Goal: Navigation & Orientation: Find specific page/section

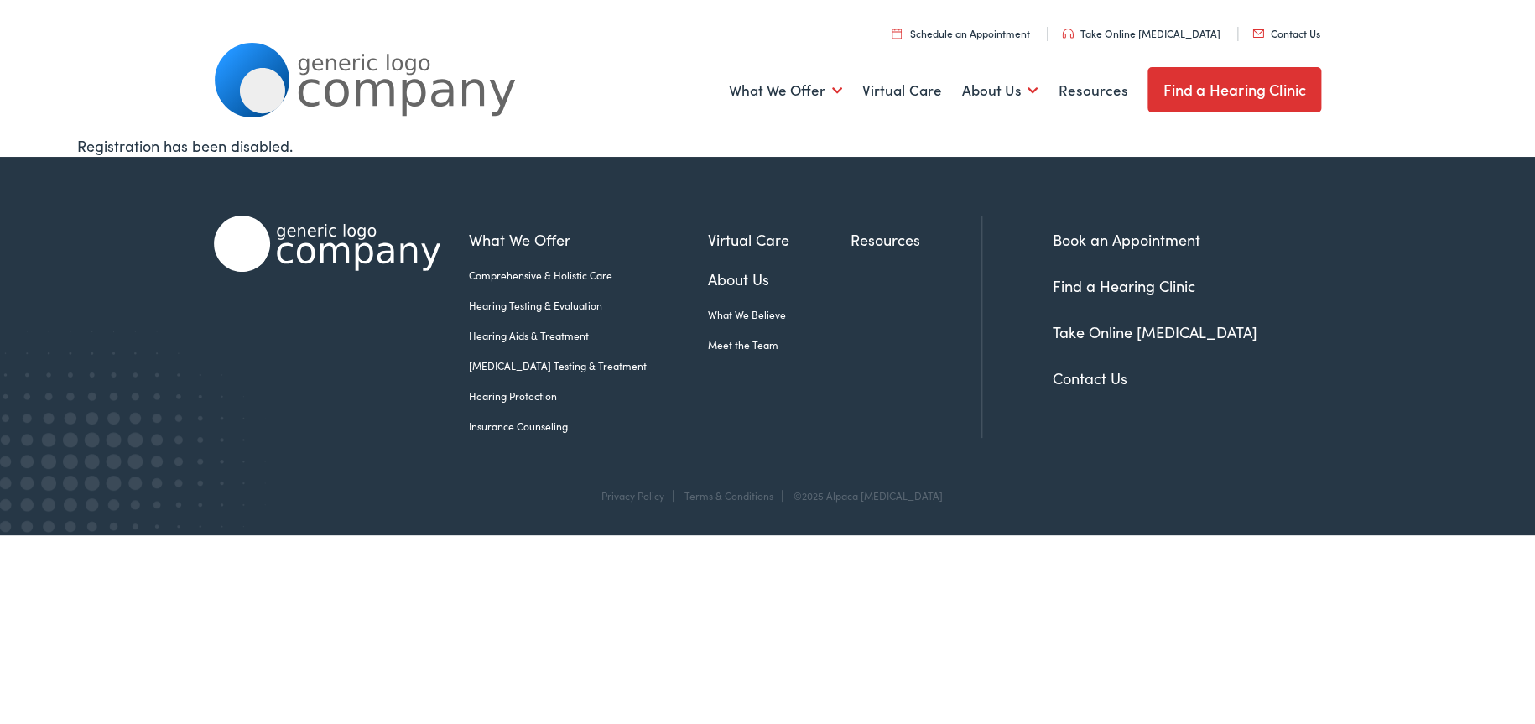
click at [1194, 93] on link "Find a Hearing Clinic" at bounding box center [1235, 89] width 174 height 45
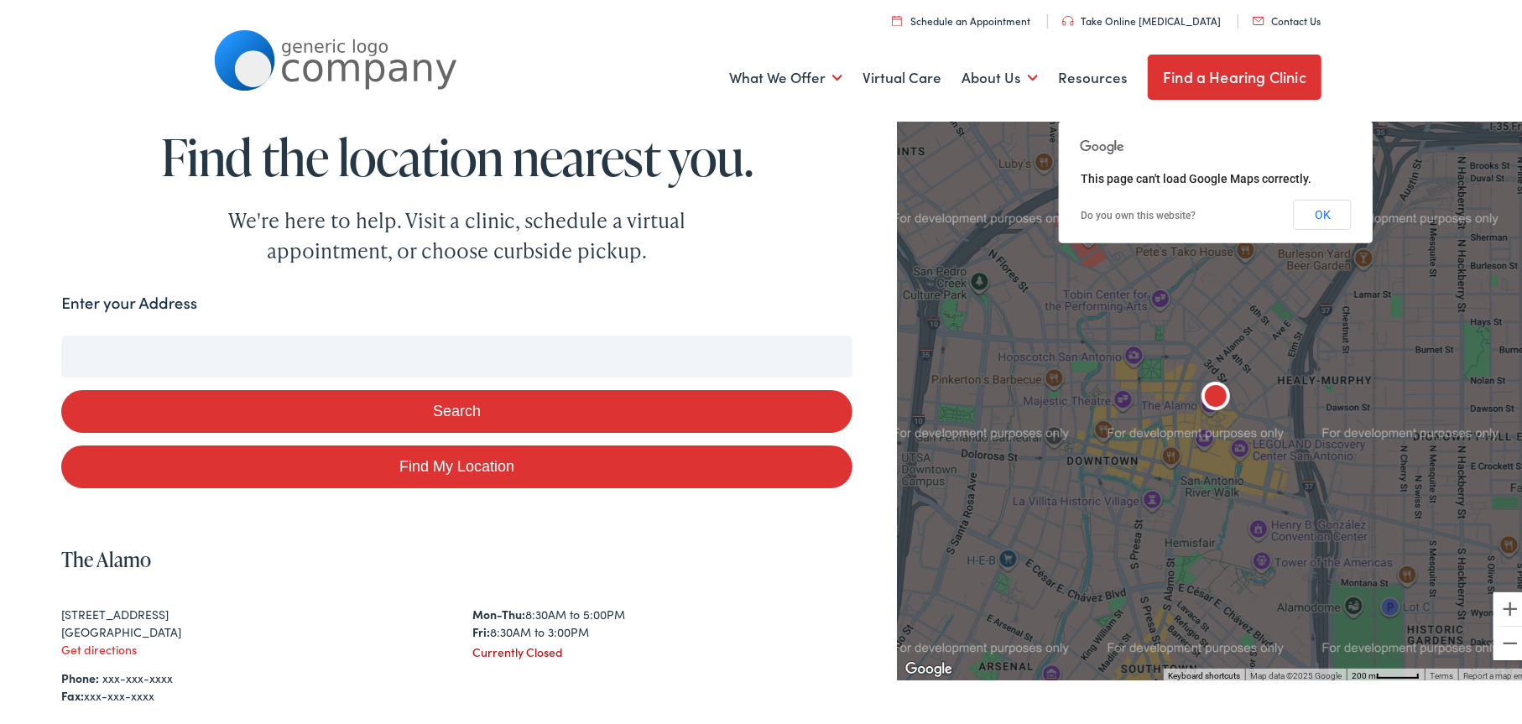
click at [499, 356] on input "Enter your Address" at bounding box center [456, 353] width 791 height 42
type input "4"
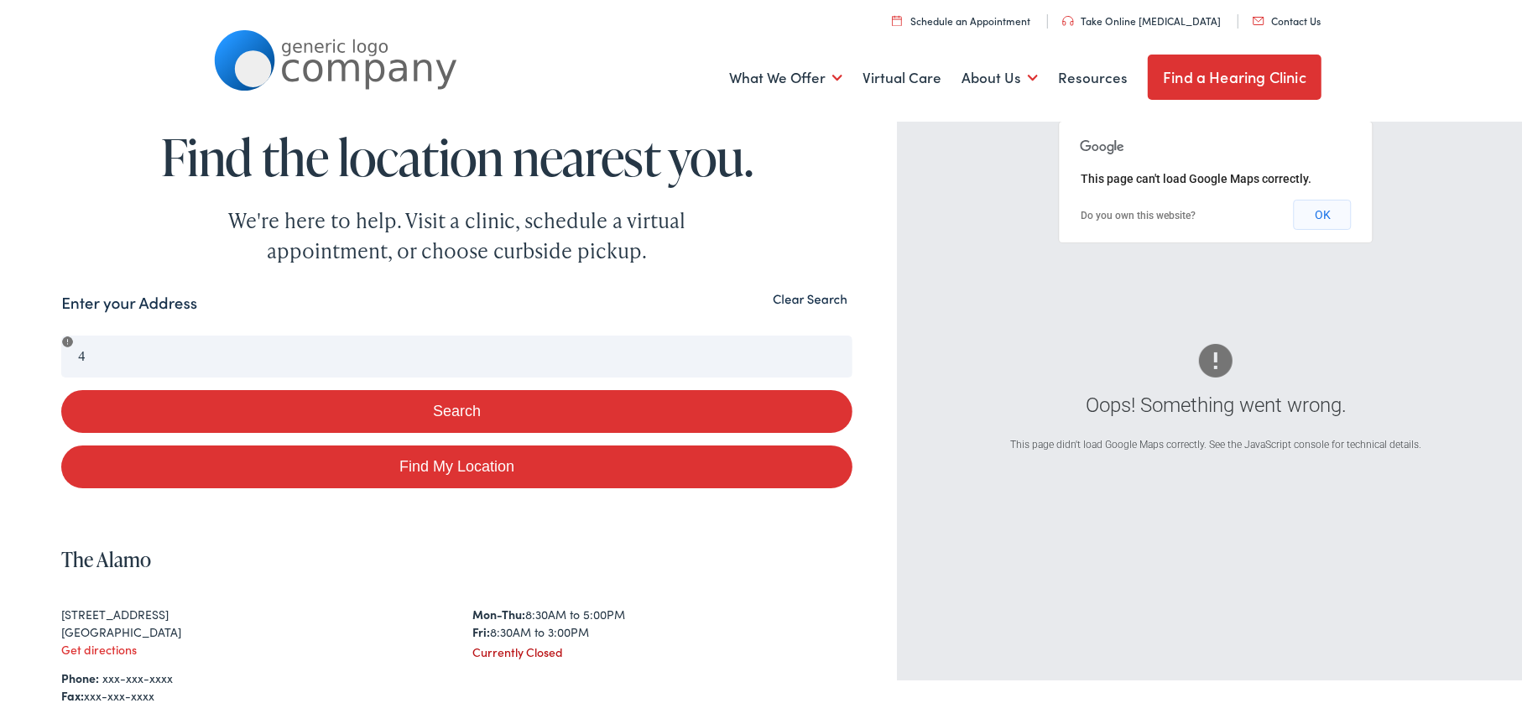
click at [1295, 201] on button "OK" at bounding box center [1323, 211] width 58 height 30
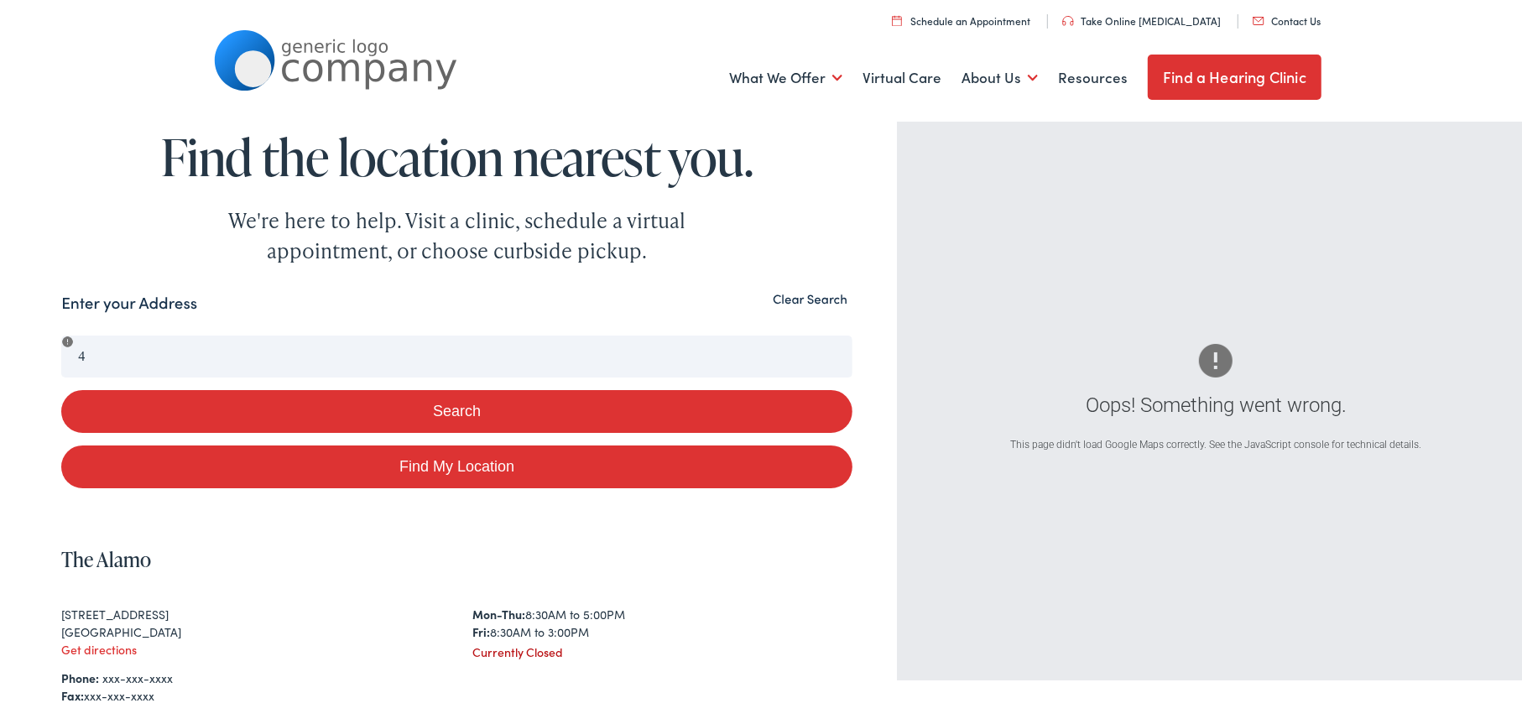
click at [808, 299] on button "Clear Search" at bounding box center [810, 296] width 85 height 16
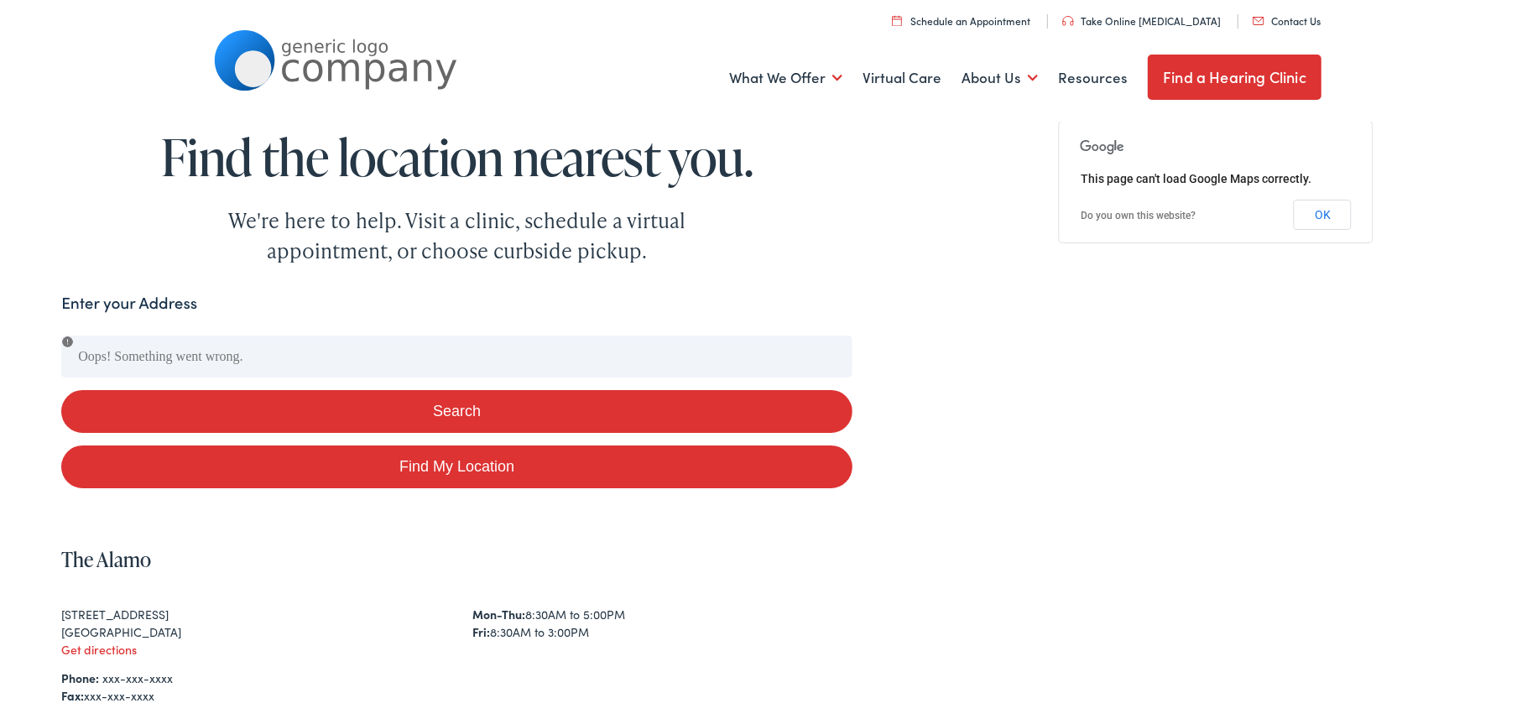
click at [446, 409] on button "Search" at bounding box center [456, 408] width 791 height 43
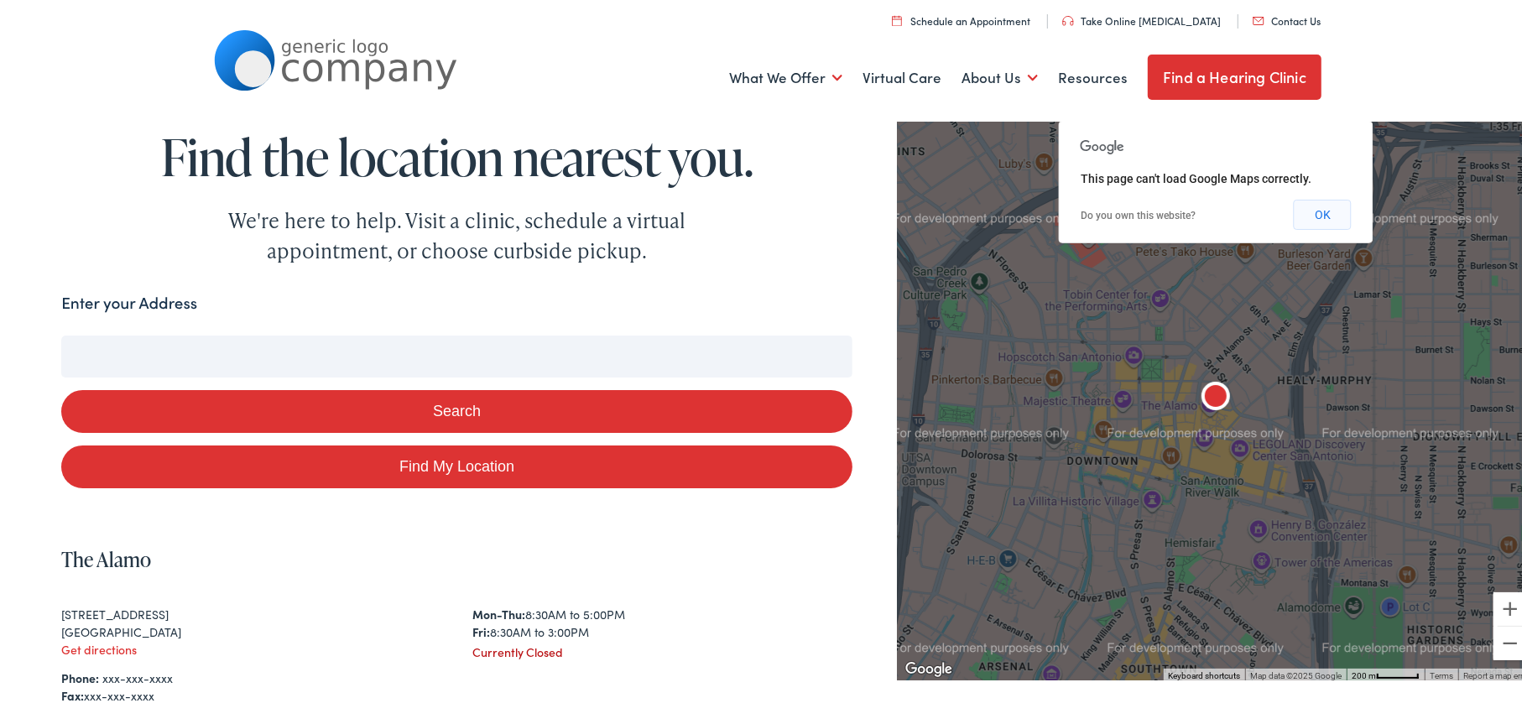
click at [1311, 215] on button "OK" at bounding box center [1323, 211] width 58 height 30
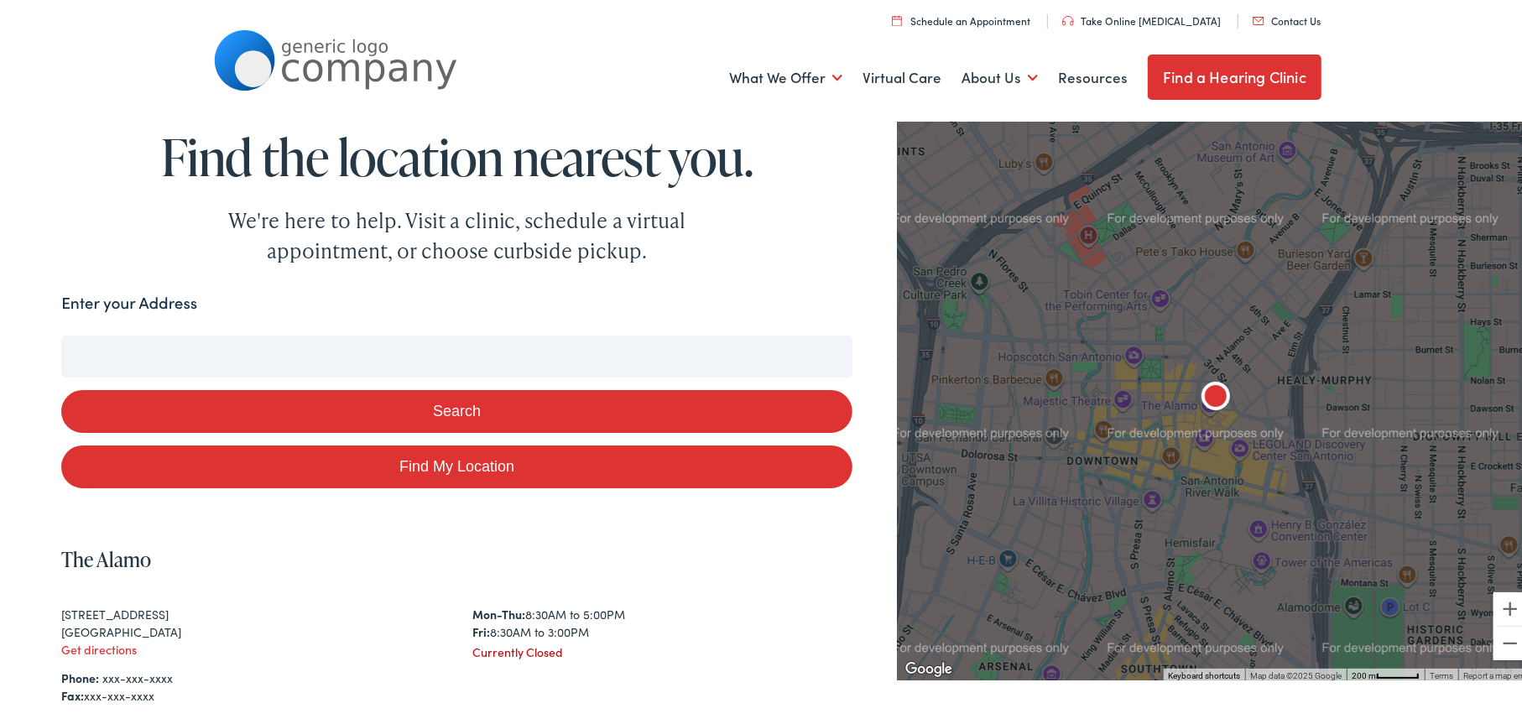
click at [232, 352] on input "Enter your Address" at bounding box center [456, 353] width 791 height 42
type input "4"
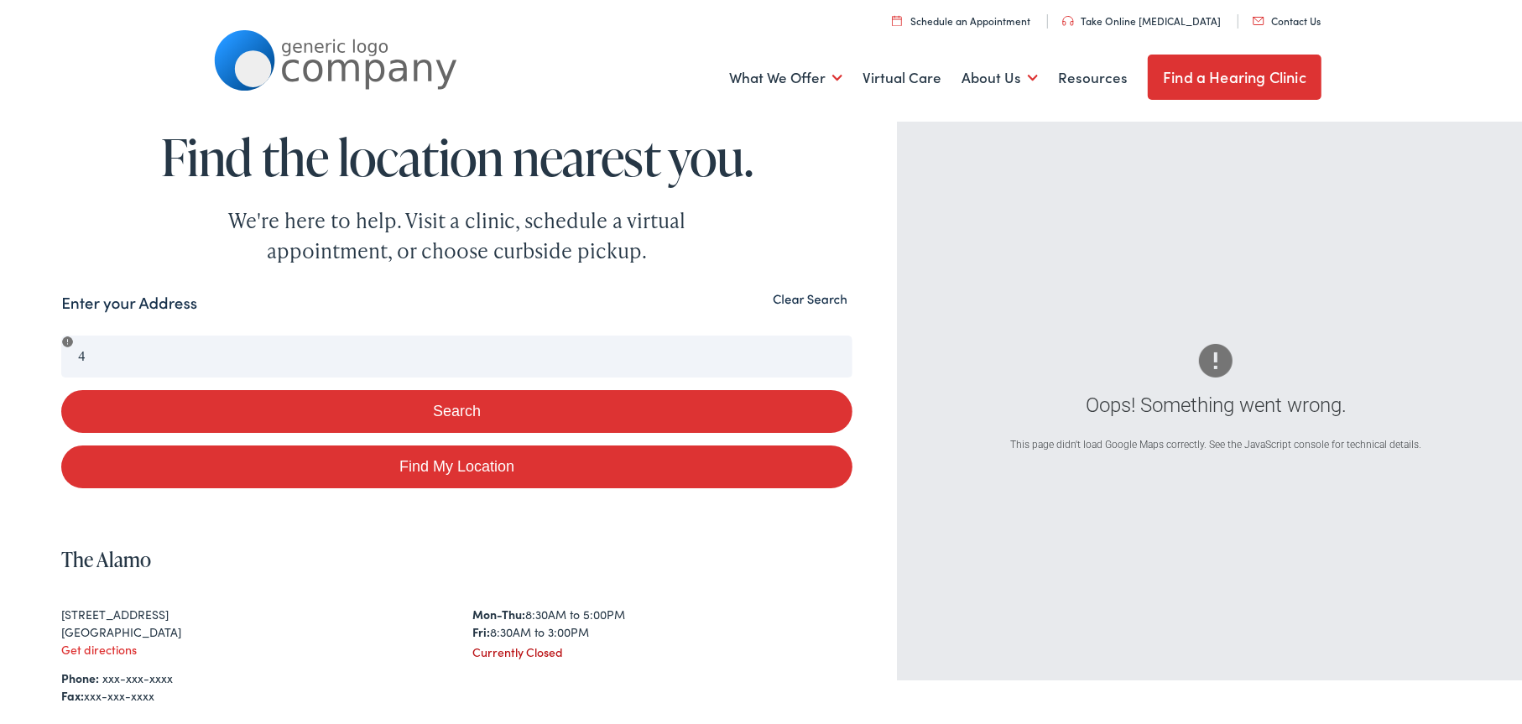
click at [1, 345] on div "Search Enter your Address 4 Search Find My Location Clear Search Oops! Somethin…" at bounding box center [767, 625] width 1535 height 675
click at [1188, 96] on link "Find a Hearing Clinic" at bounding box center [1235, 73] width 174 height 45
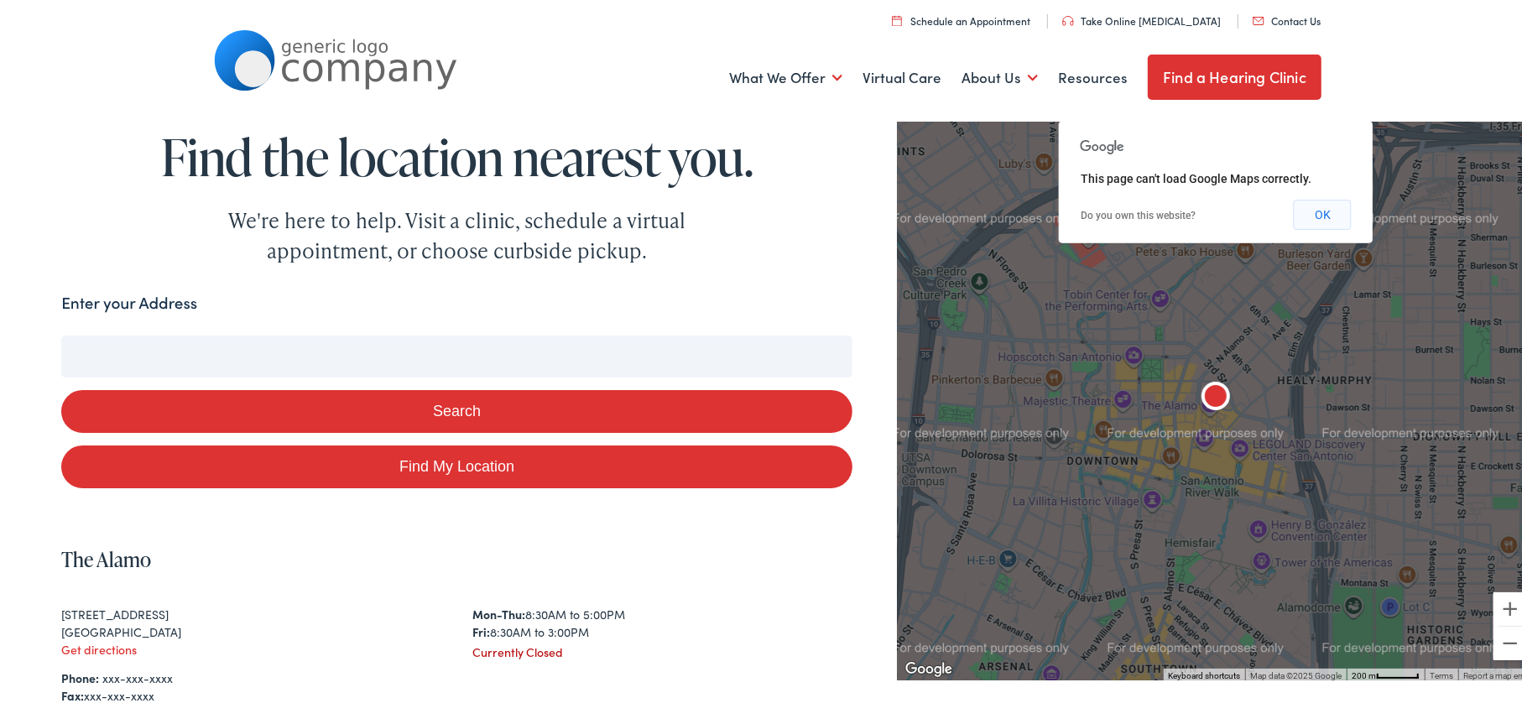
click at [1320, 214] on button "OK" at bounding box center [1323, 211] width 58 height 30
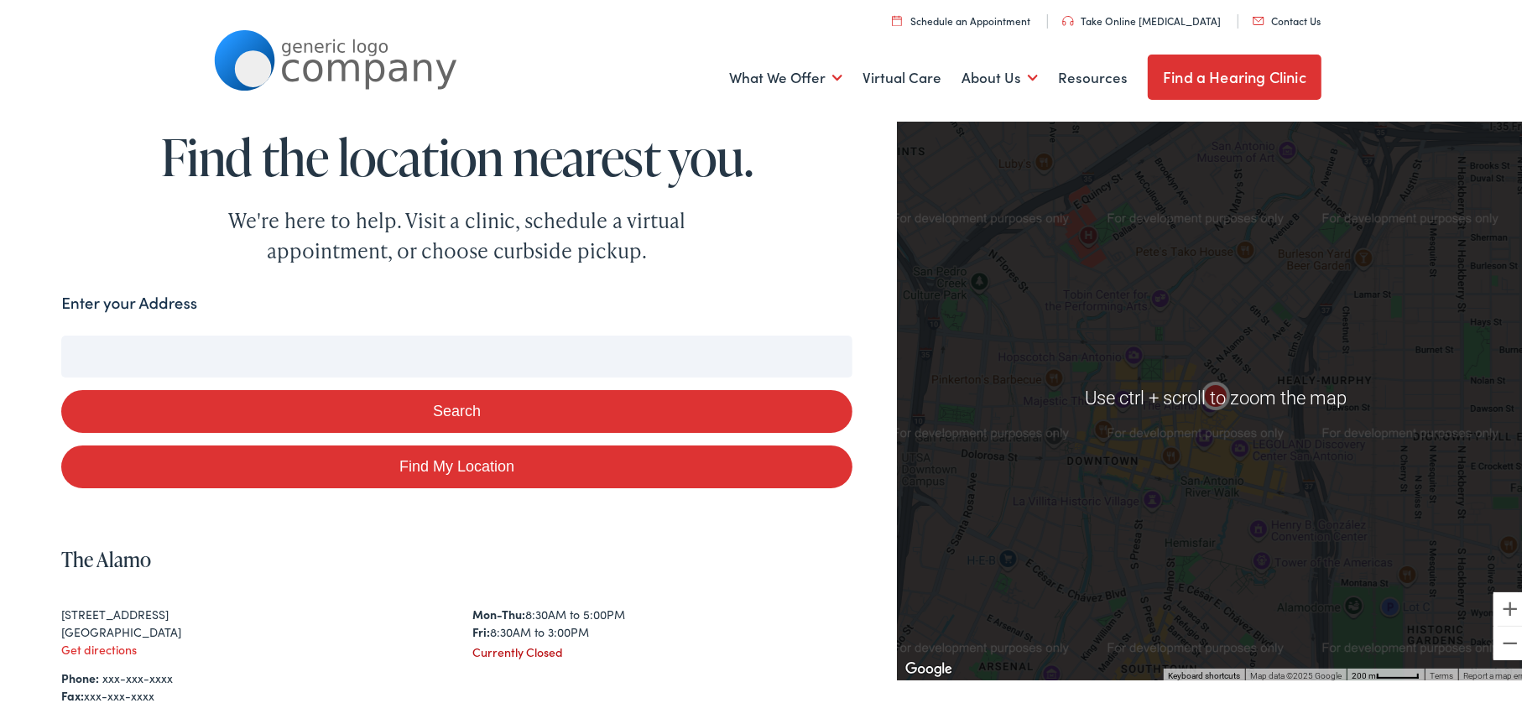
click at [440, 469] on link "Find My Location" at bounding box center [456, 463] width 791 height 43
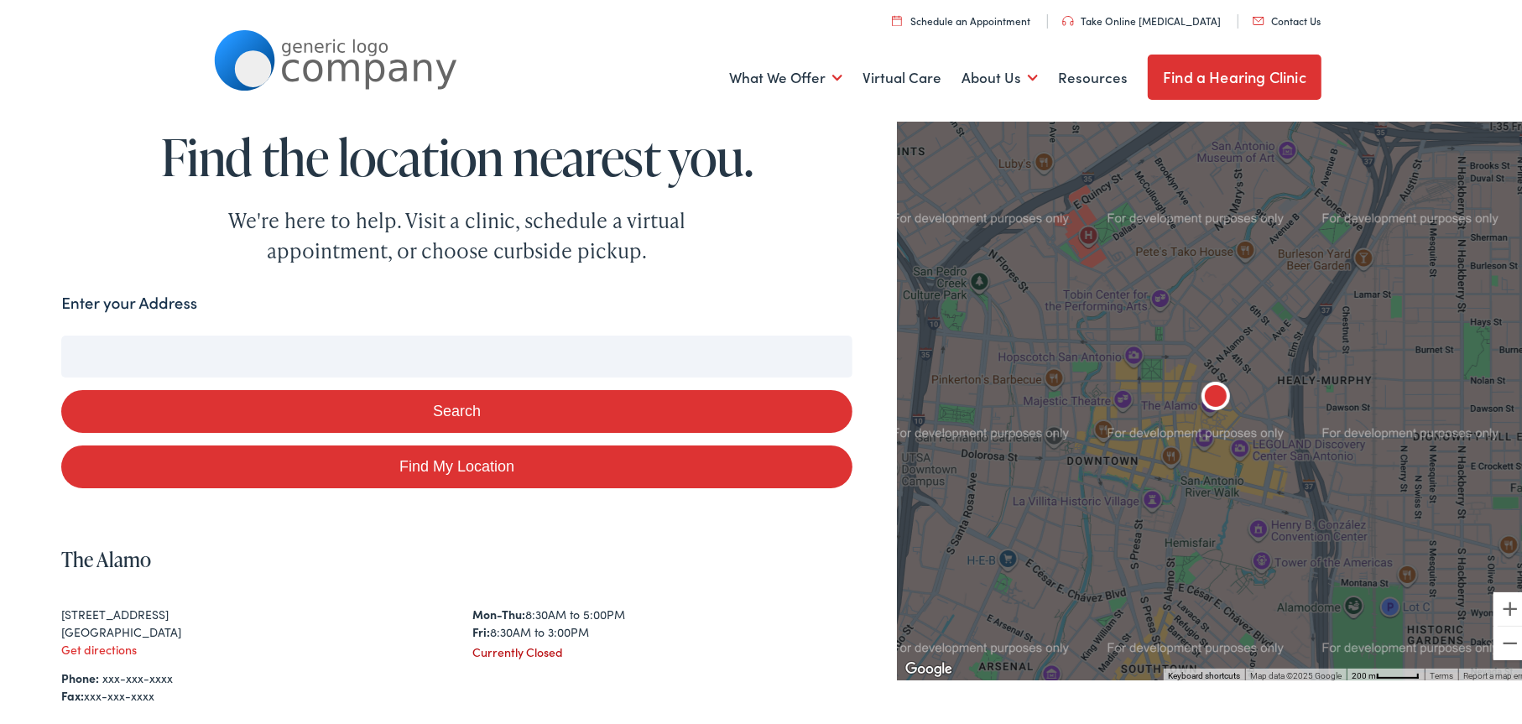
type input "Cleveland, Ohio"
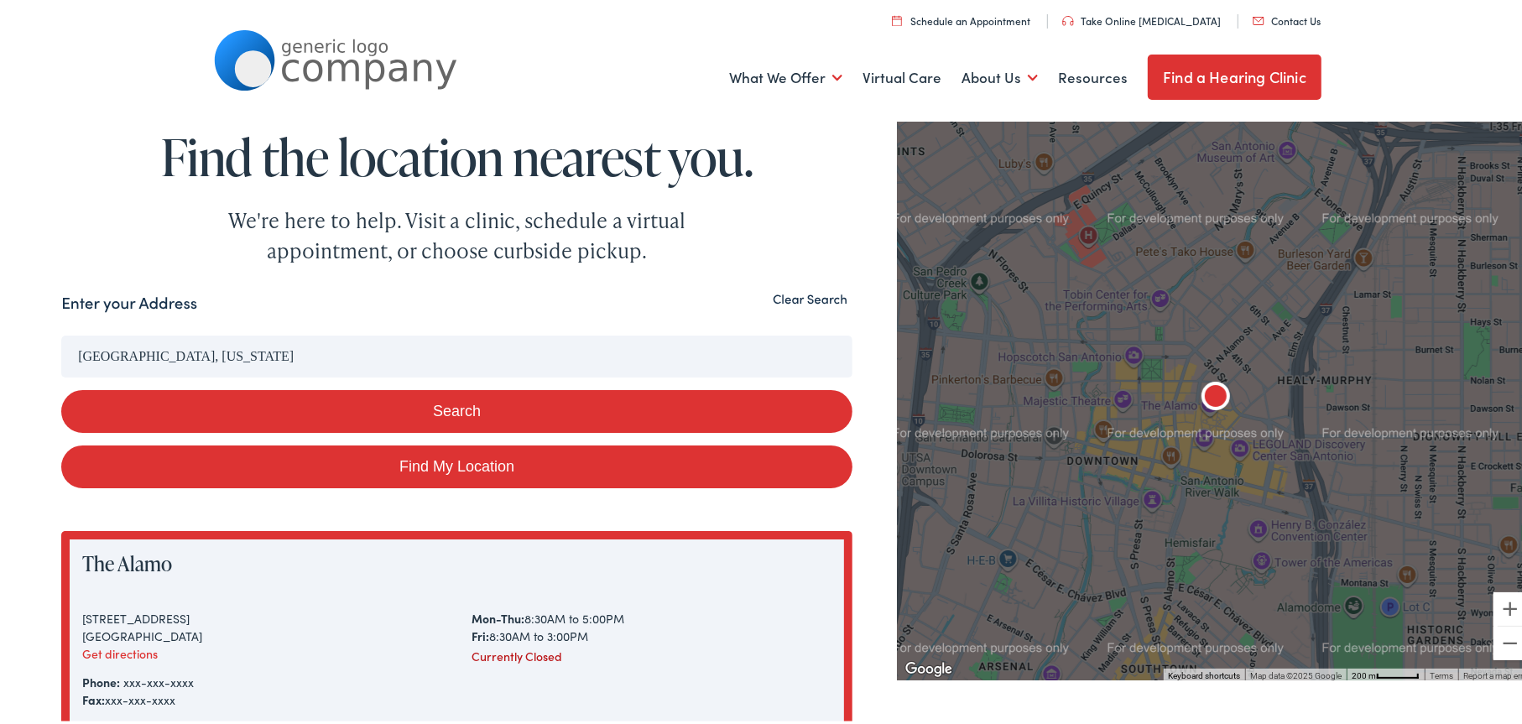
click at [1234, 79] on link "Find a Hearing Clinic" at bounding box center [1235, 73] width 174 height 45
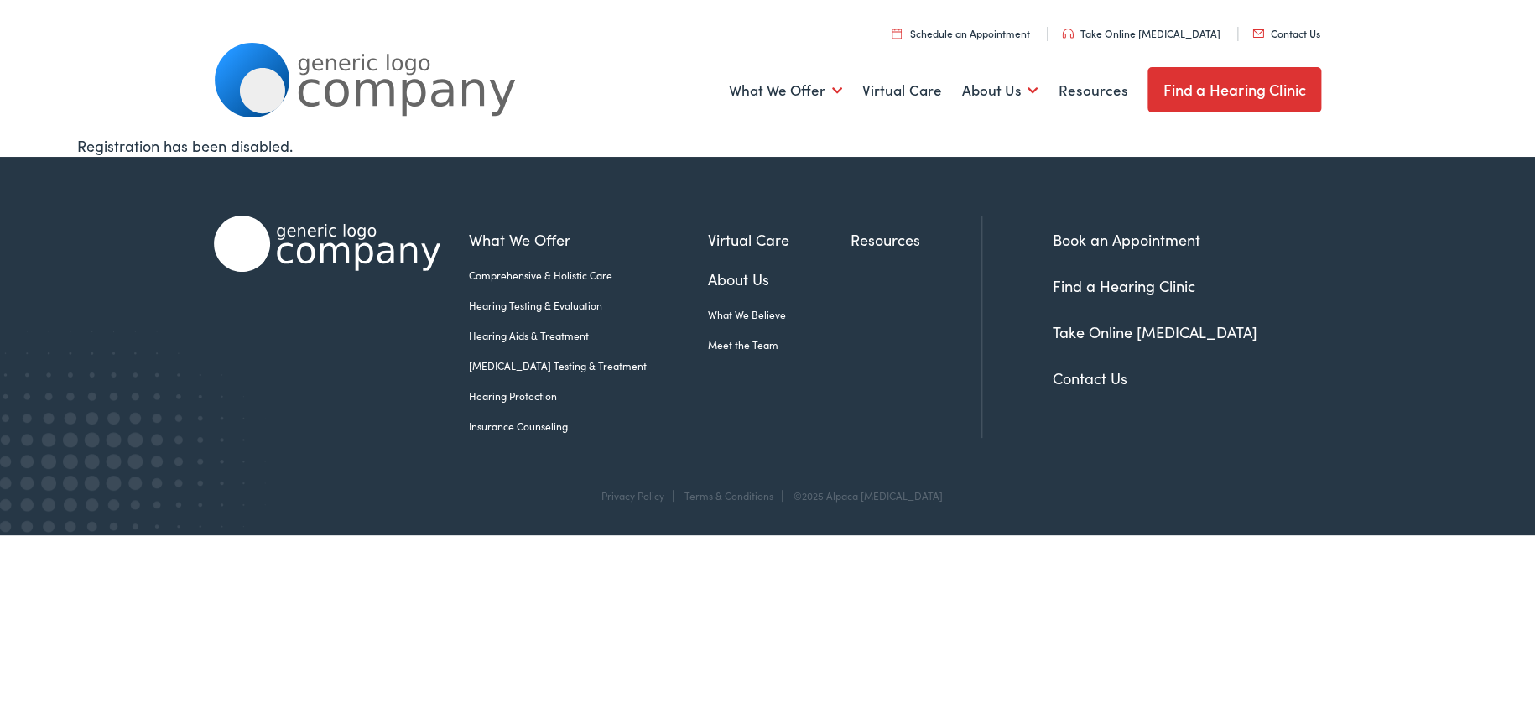
click at [1227, 89] on link "Find a Hearing Clinic" at bounding box center [1235, 89] width 174 height 45
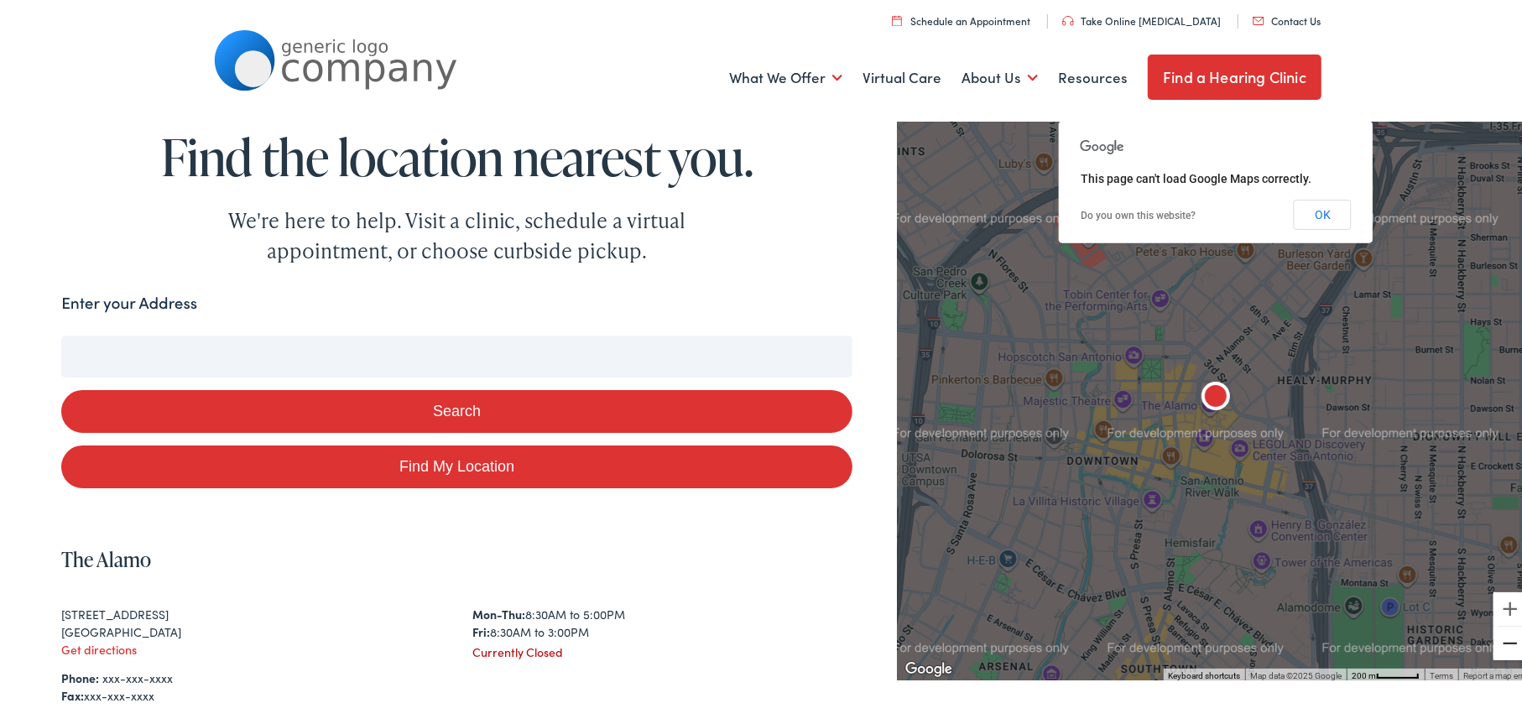
click at [1495, 647] on button "Zoom out" at bounding box center [1510, 640] width 34 height 34
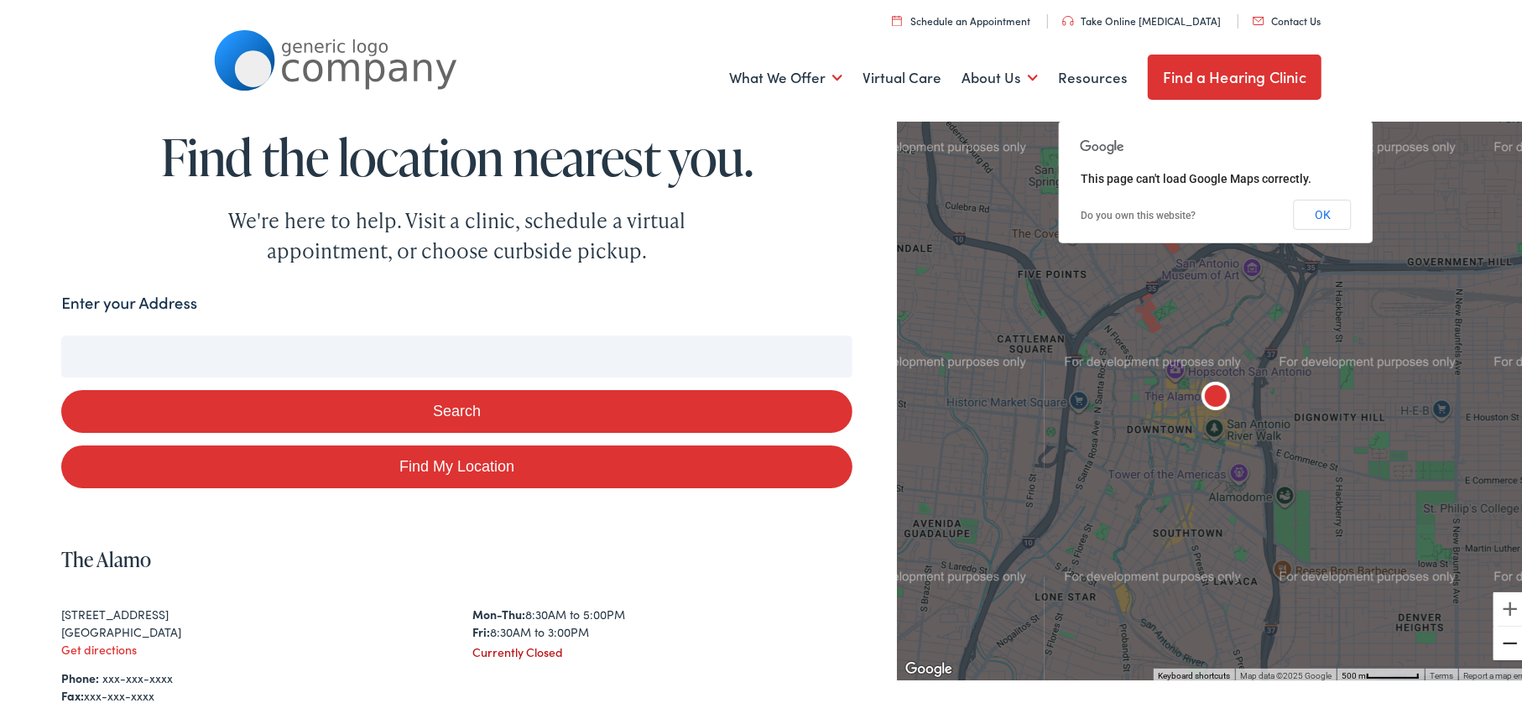
click at [1495, 647] on button "Zoom out" at bounding box center [1510, 640] width 34 height 34
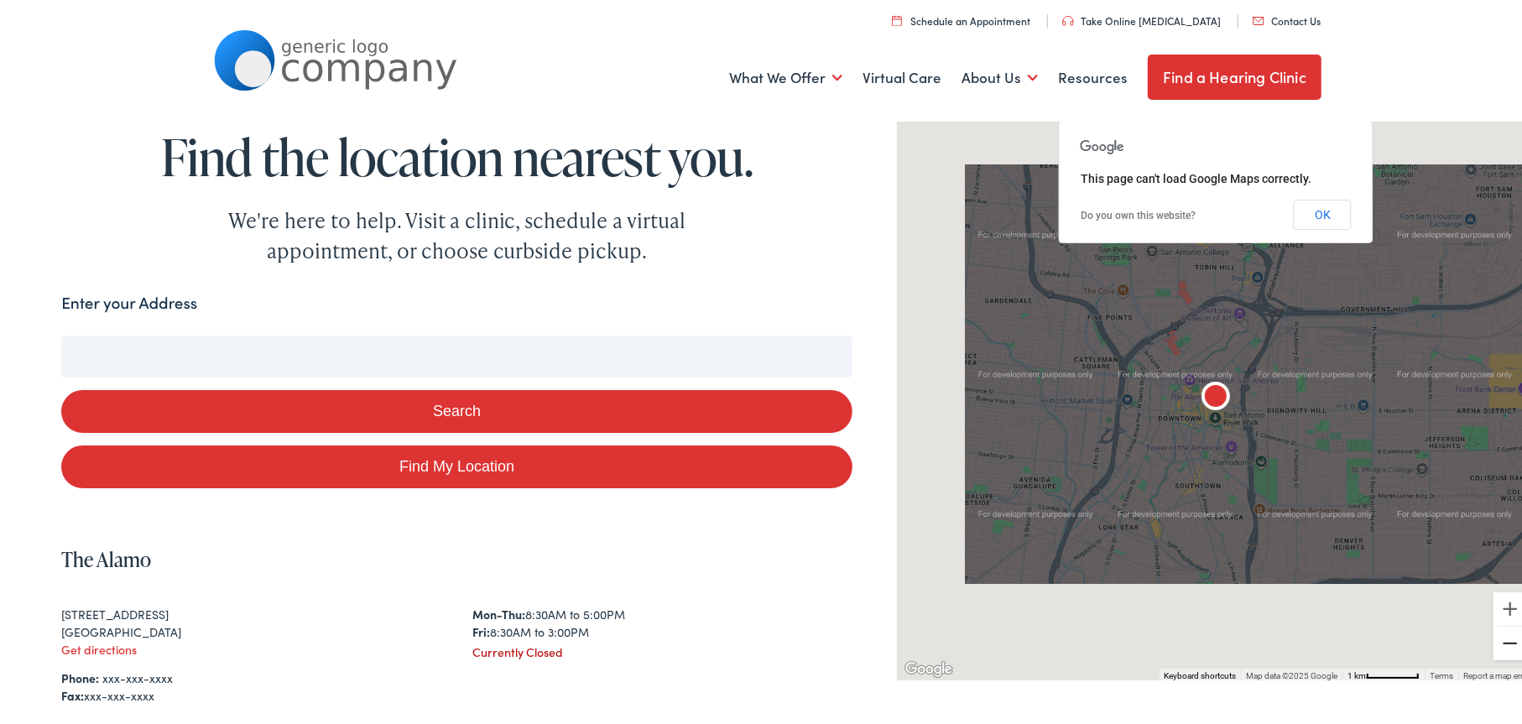
click at [1495, 647] on button "Zoom out" at bounding box center [1510, 640] width 34 height 34
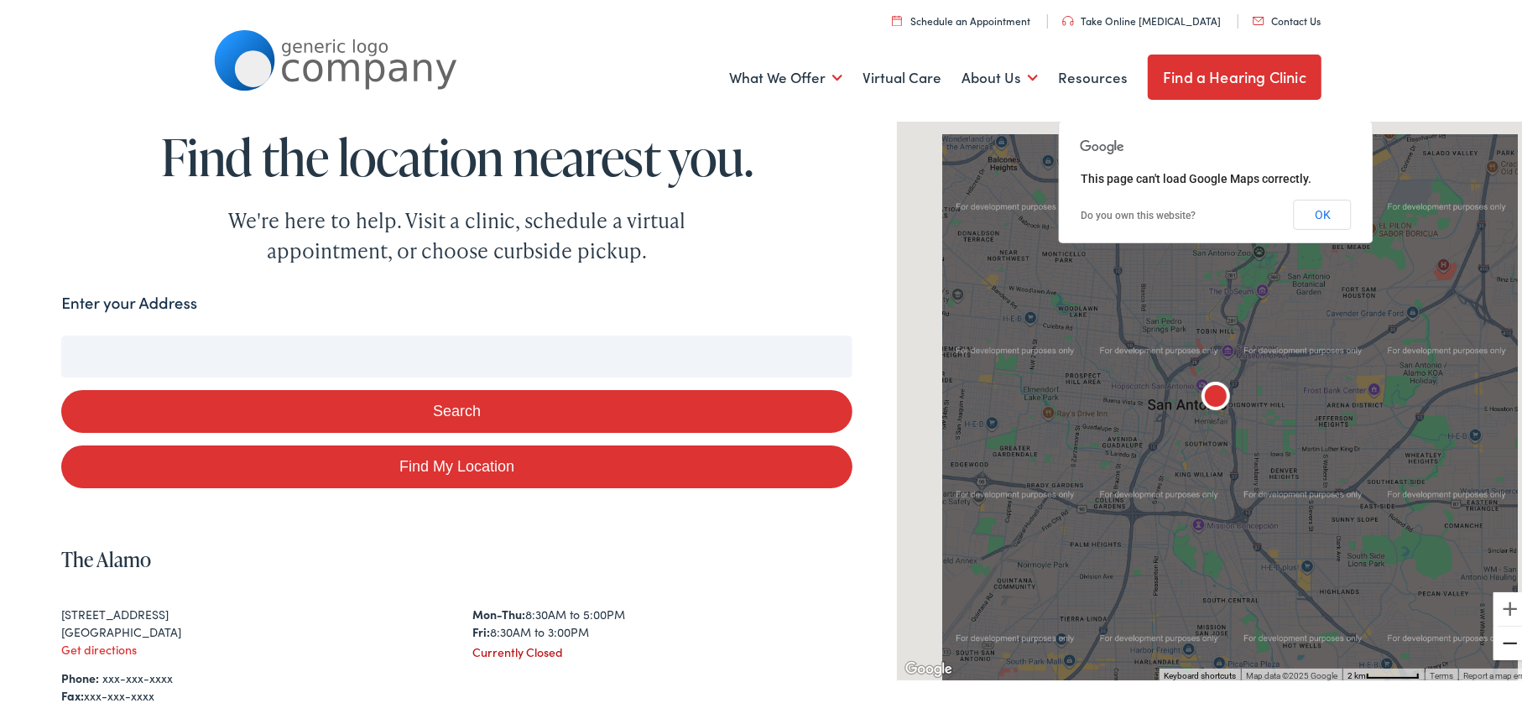
click at [1495, 647] on button "Zoom out" at bounding box center [1510, 640] width 34 height 34
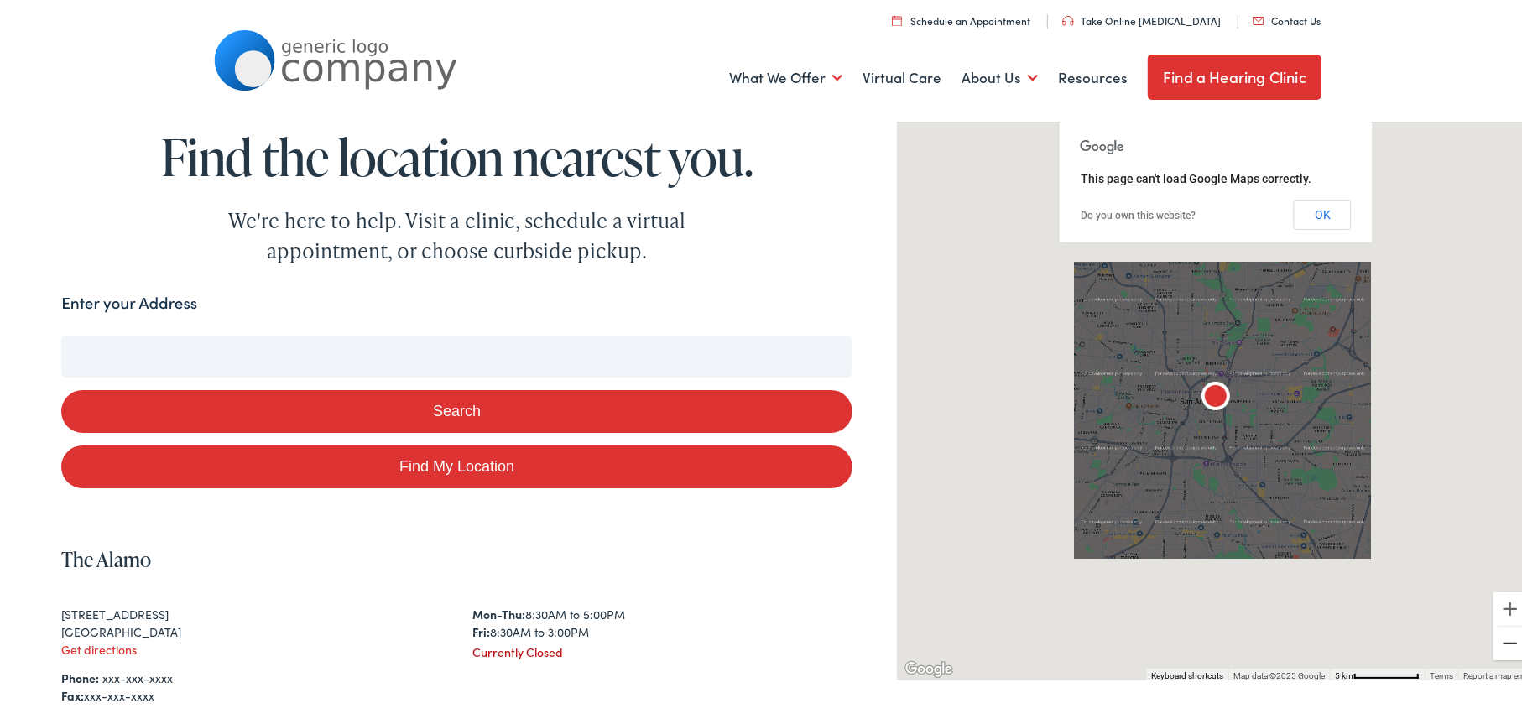
click at [1495, 647] on button "Zoom out" at bounding box center [1510, 640] width 34 height 34
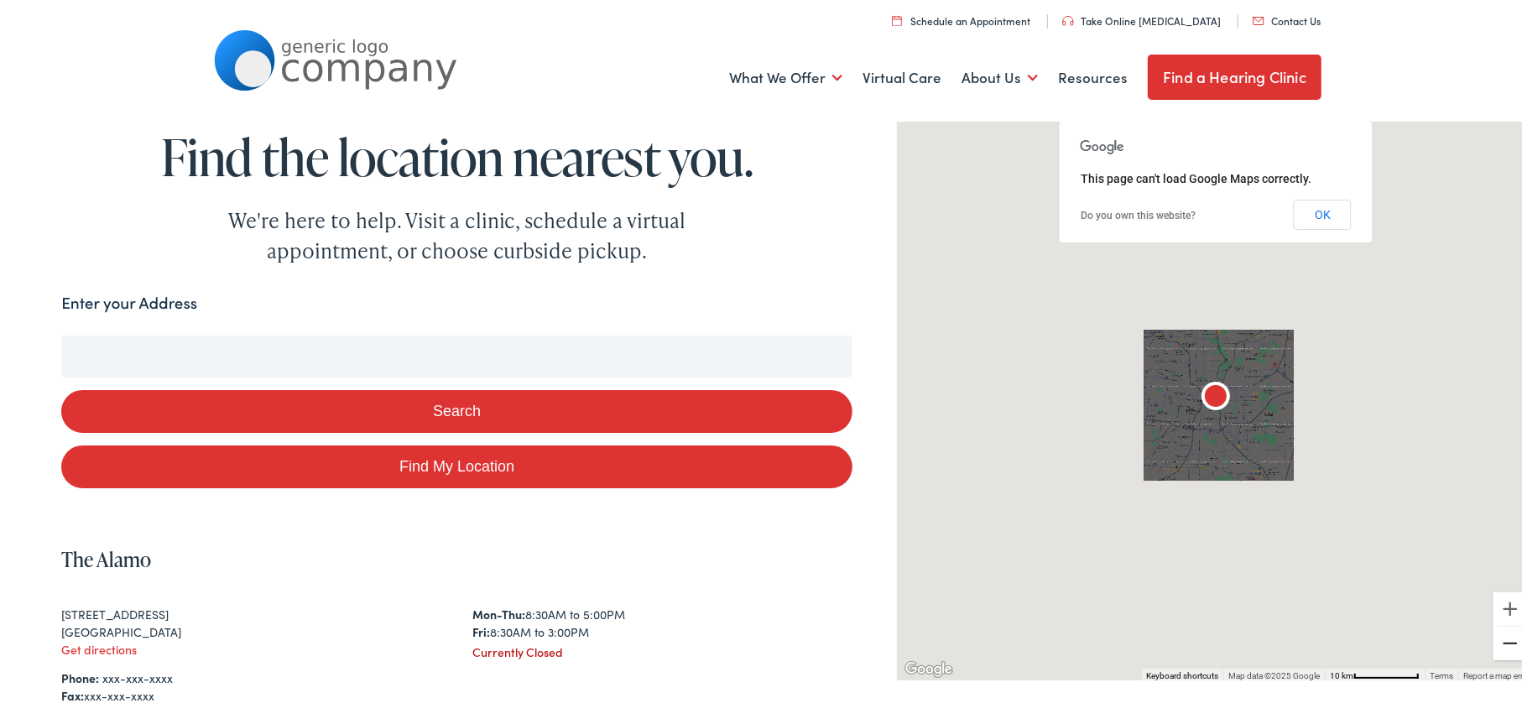
click at [1495, 647] on button "Zoom out" at bounding box center [1510, 640] width 34 height 34
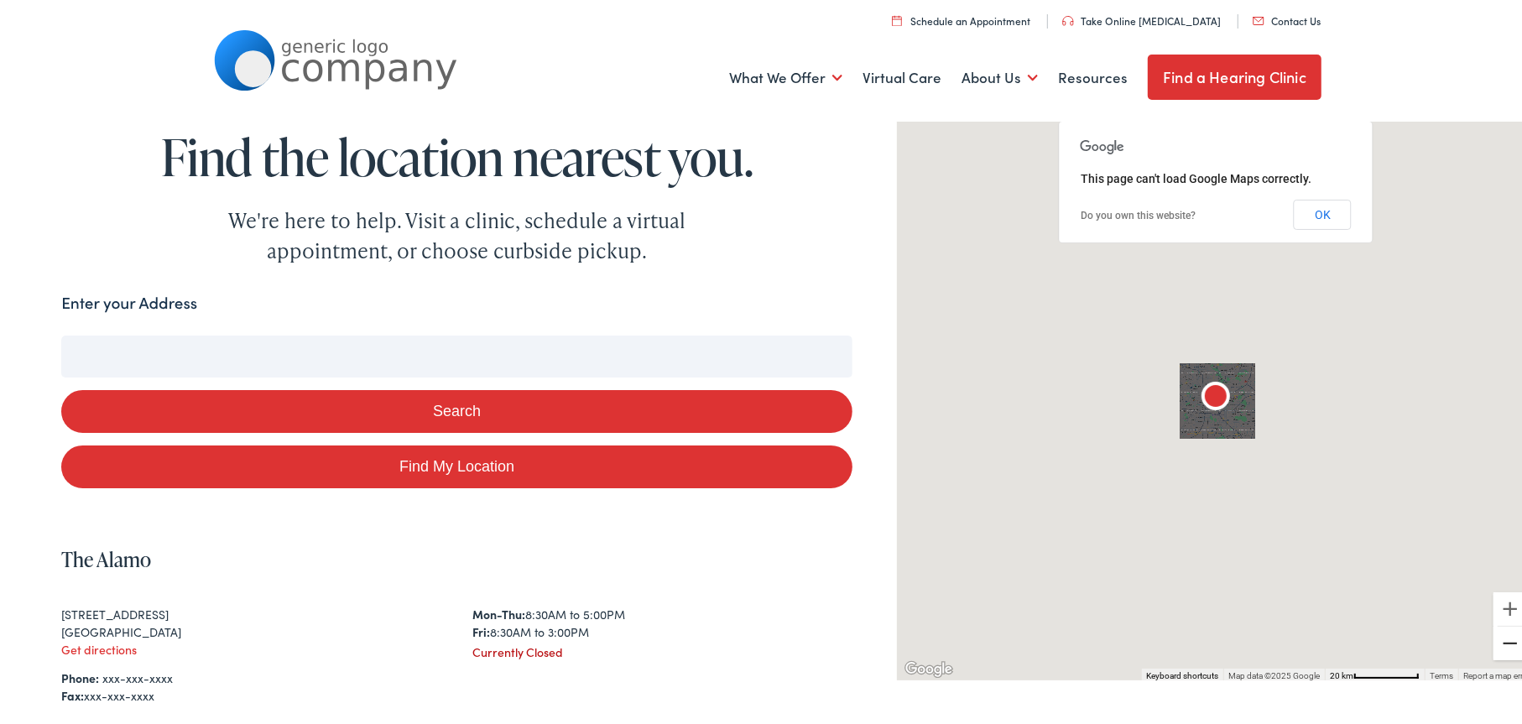
click at [1495, 647] on button "Zoom out" at bounding box center [1510, 640] width 34 height 34
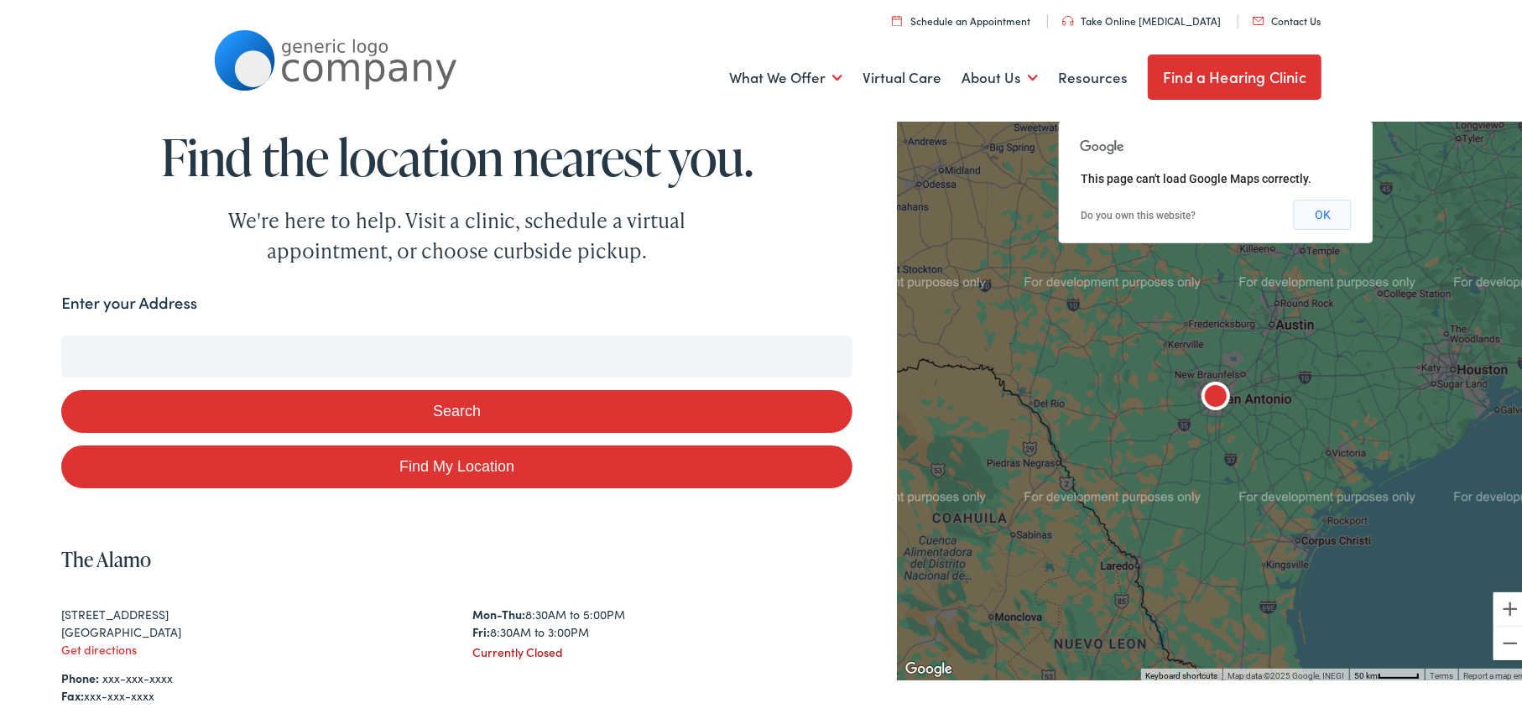
click at [1323, 216] on button "OK" at bounding box center [1323, 211] width 58 height 30
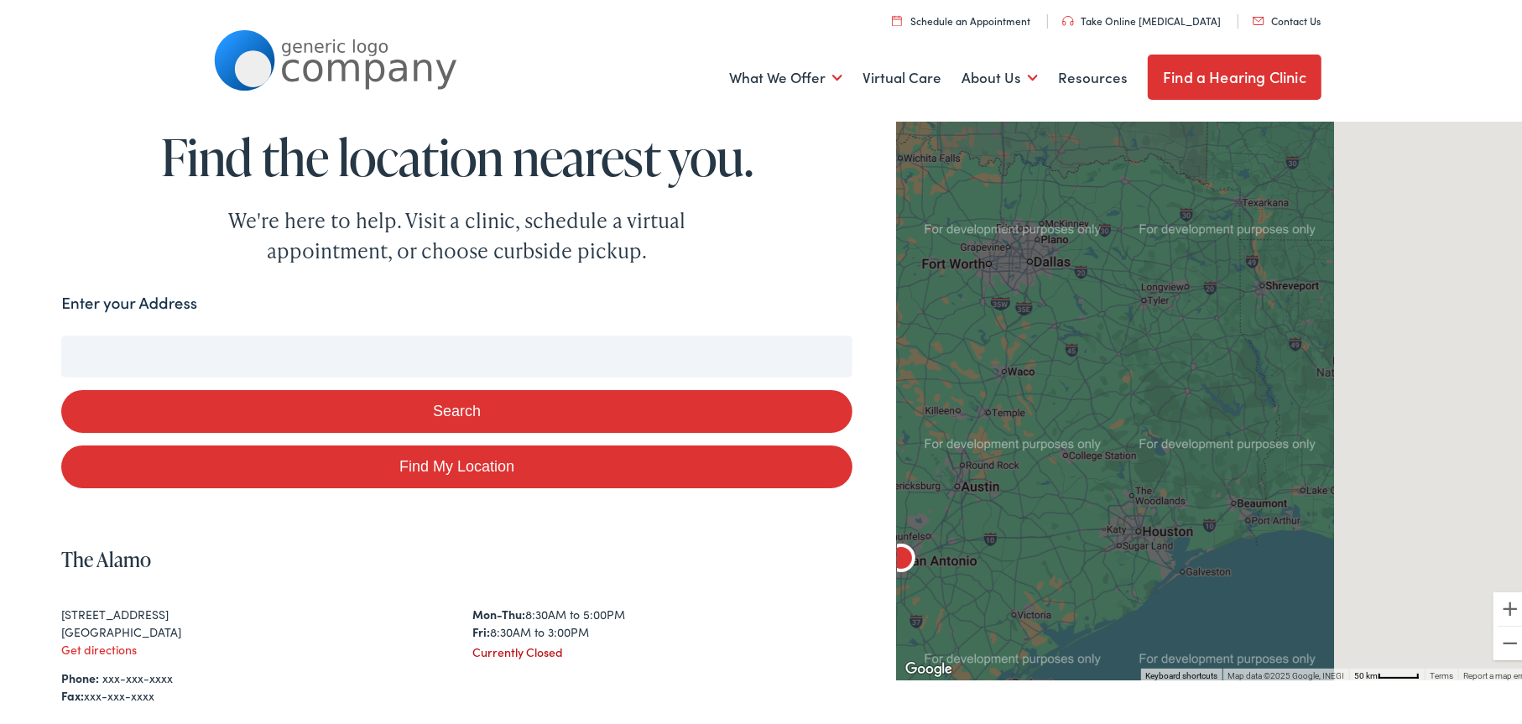
drag, startPoint x: 1209, startPoint y: 301, endPoint x: 815, endPoint y: 627, distance: 510.7
click at [749, 721] on div "Search Enter your Address Search Find My Location Clear Search ← Move left → Mo…" at bounding box center [767, 625] width 1413 height 675
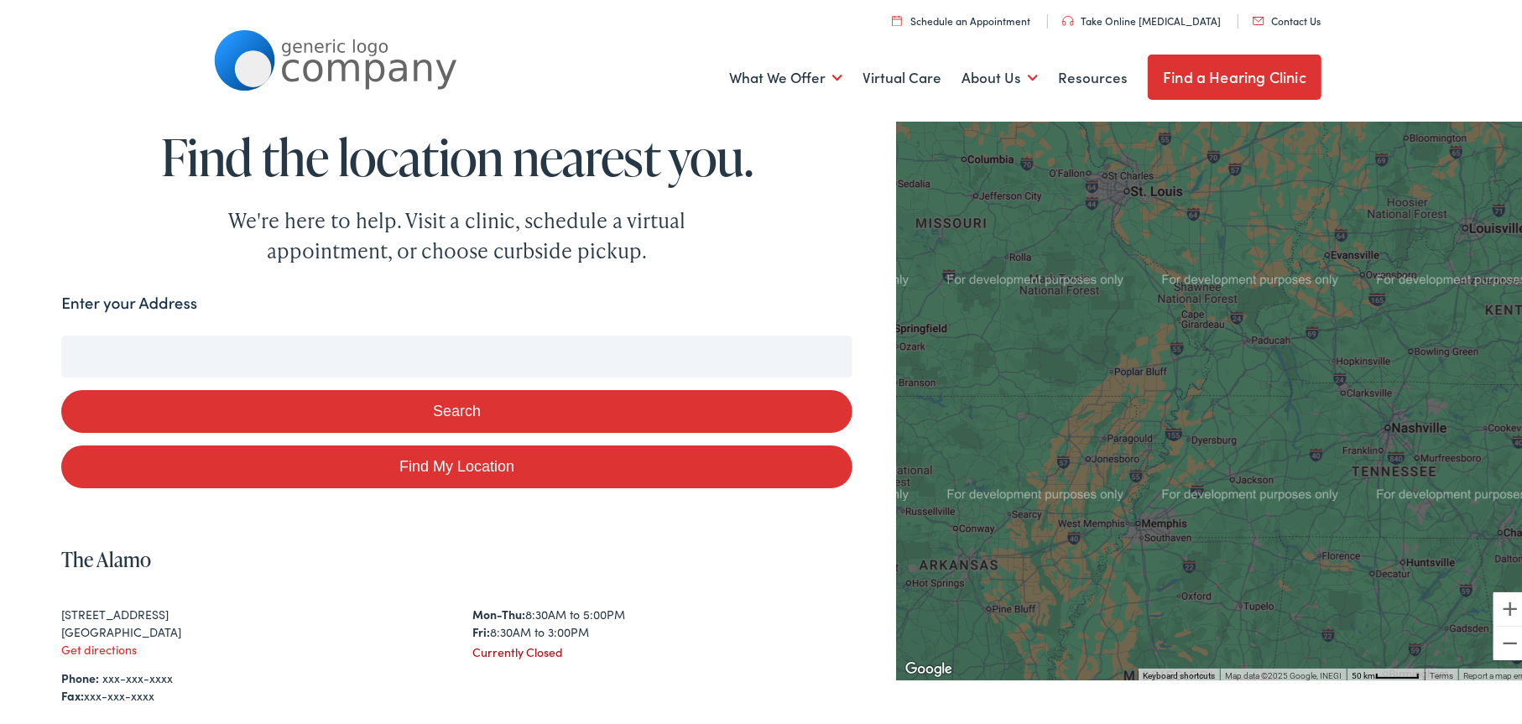
drag, startPoint x: 1169, startPoint y: 484, endPoint x: 1047, endPoint y: 700, distance: 247.6
click at [1047, 704] on div "Search Enter your Address Search Find My Location Clear Search ← Move left → Mo…" at bounding box center [767, 625] width 1413 height 675
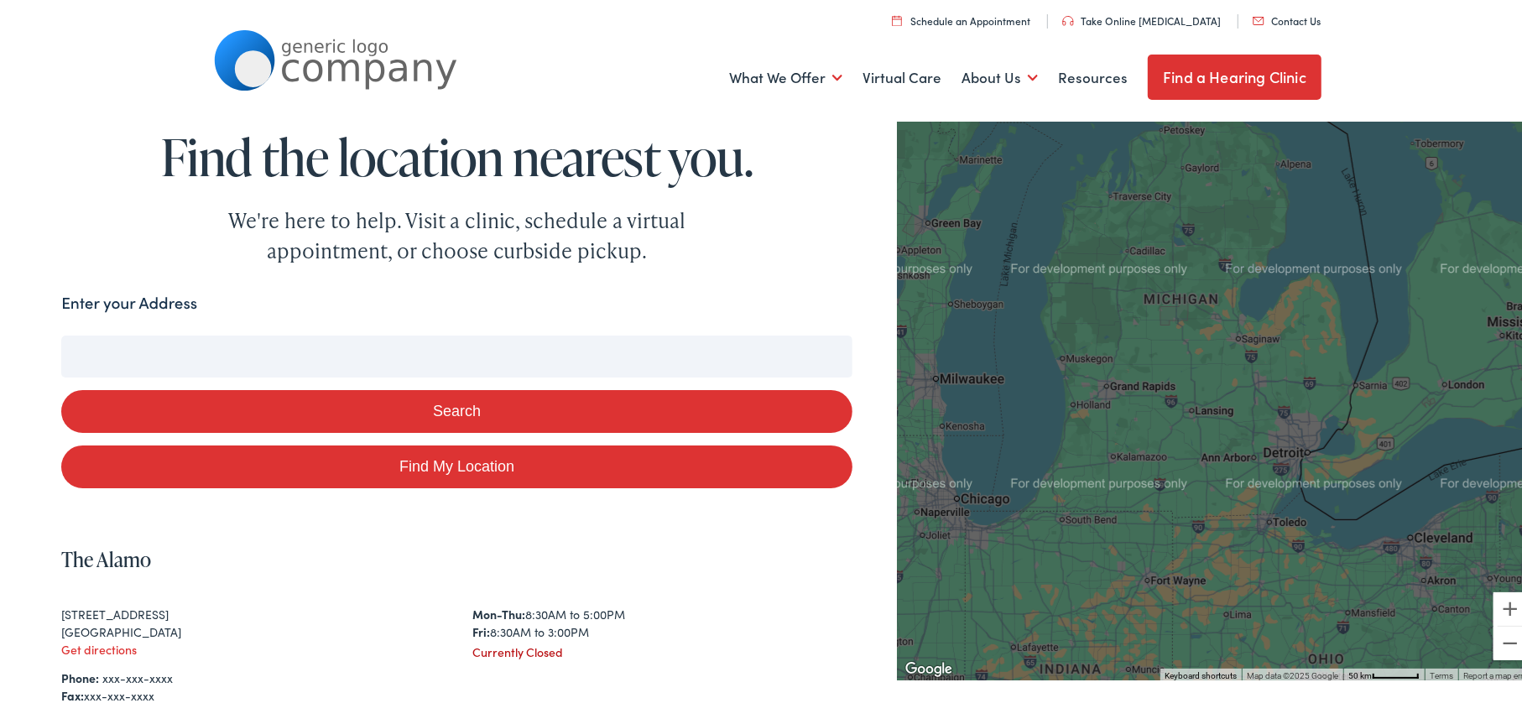
click at [430, 413] on button "Search" at bounding box center [456, 408] width 791 height 43
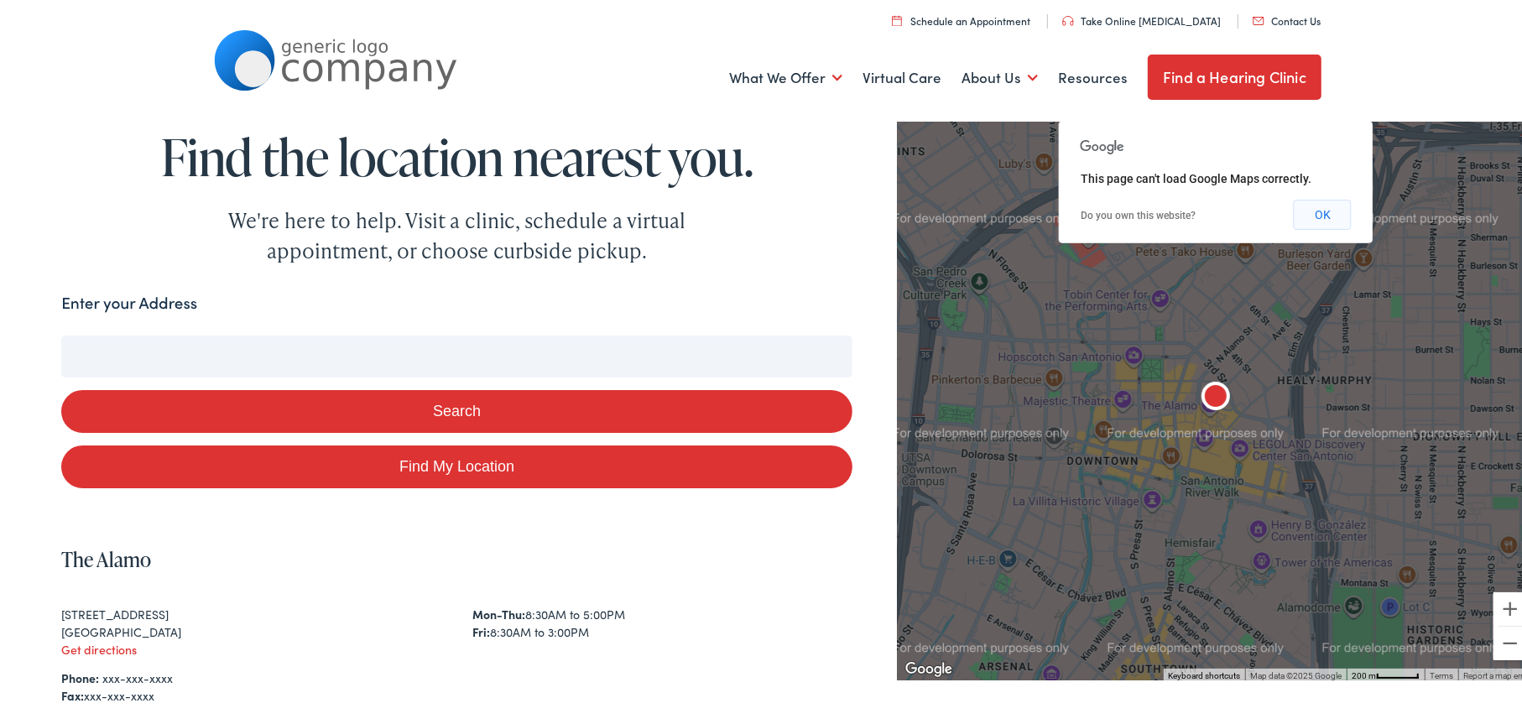
click at [1329, 217] on button "OK" at bounding box center [1323, 211] width 58 height 30
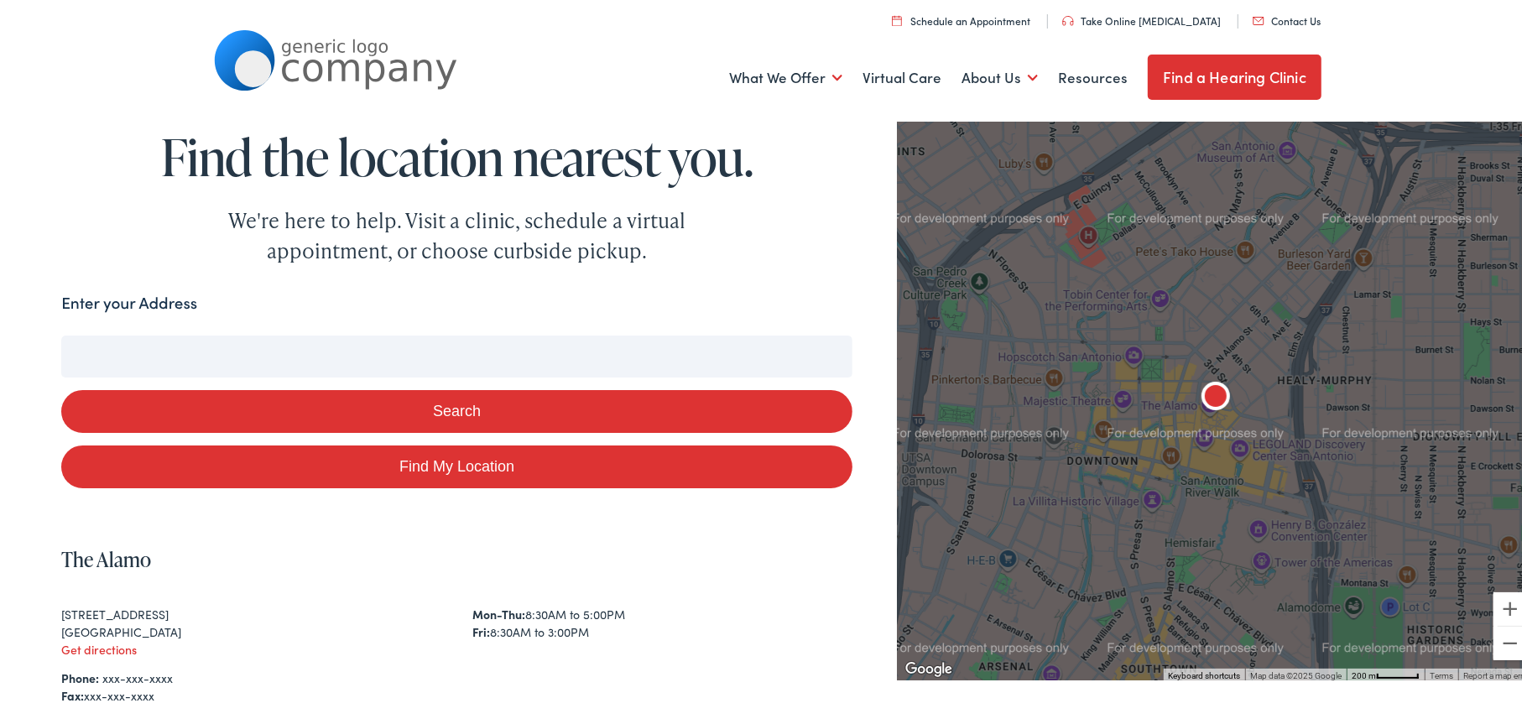
click at [551, 360] on input "Enter your Address" at bounding box center [456, 353] width 791 height 42
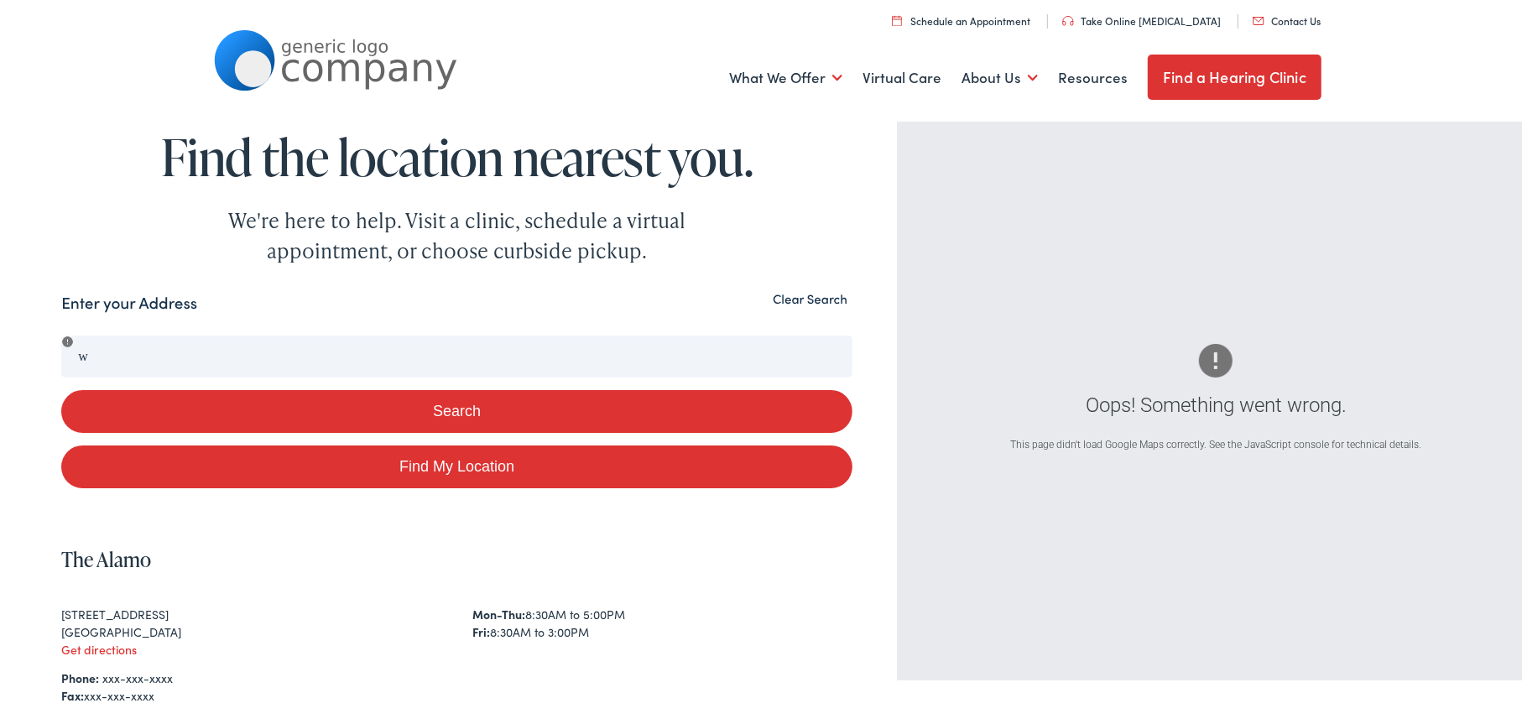
click at [471, 466] on link "Find My Location" at bounding box center [456, 463] width 791 height 43
type input "Cleveland, Ohio"
